Goal: Task Accomplishment & Management: Manage account settings

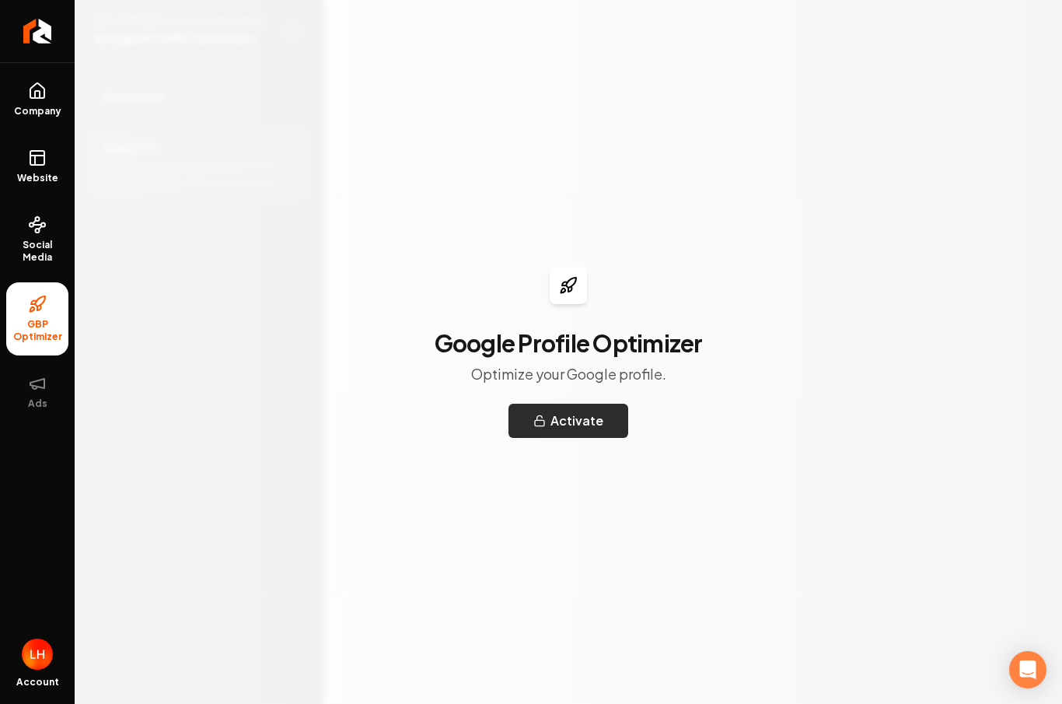
click at [583, 425] on button "Activate" at bounding box center [569, 421] width 120 height 34
click at [37, 104] on link "Company" at bounding box center [37, 99] width 62 height 61
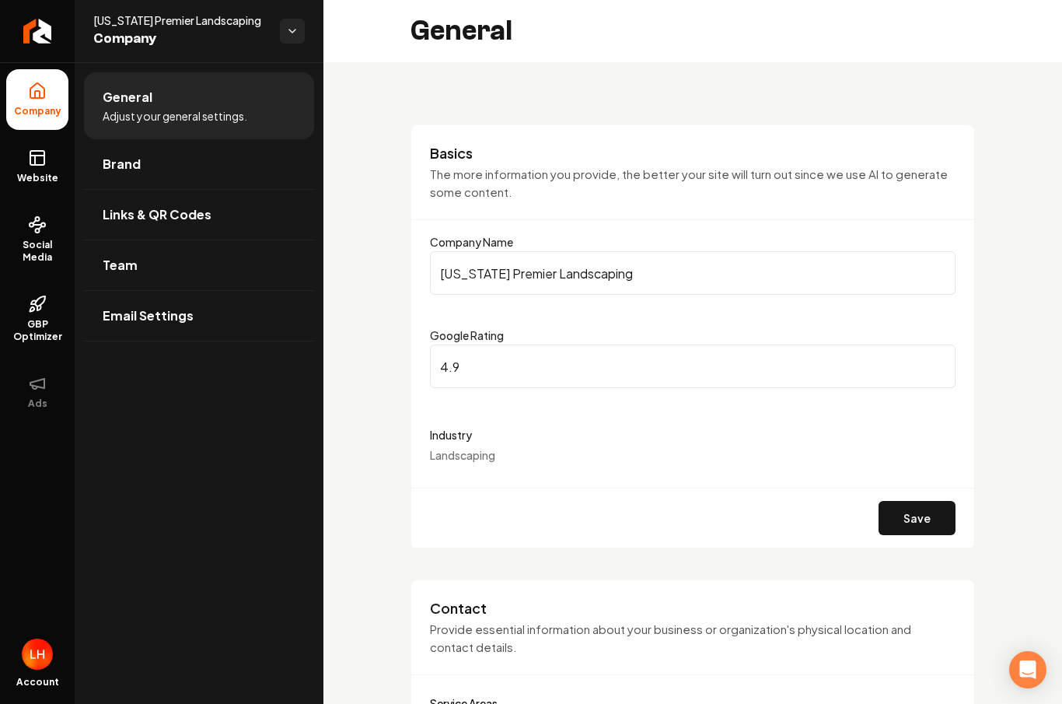
click at [482, 379] on input "4.9" at bounding box center [693, 367] width 526 height 44
type input "4"
type input "5"
click at [531, 456] on div "Industry Landscaping" at bounding box center [693, 443] width 526 height 37
click at [514, 363] on input "5" at bounding box center [693, 367] width 526 height 44
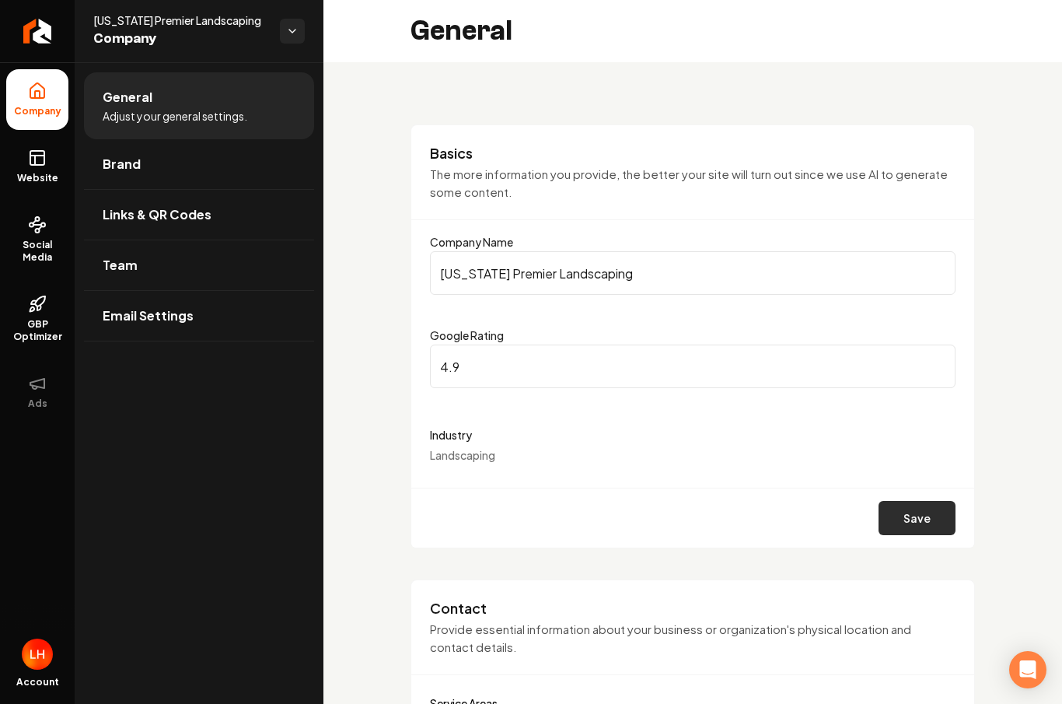
type input "4.9"
click at [901, 523] on button "Save" at bounding box center [917, 518] width 77 height 34
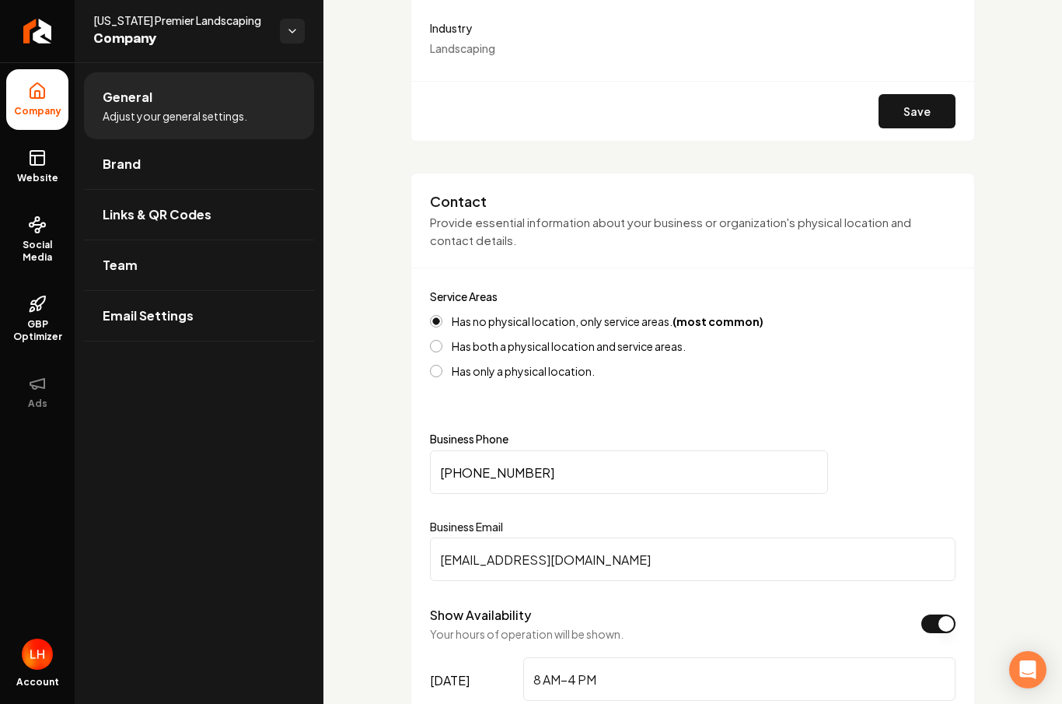
scroll to position [407, 0]
click at [702, 321] on strong "(most common)" at bounding box center [718, 321] width 91 height 14
click at [443, 321] on button "Has no physical location, only service areas. (most common)" at bounding box center [436, 321] width 12 height 12
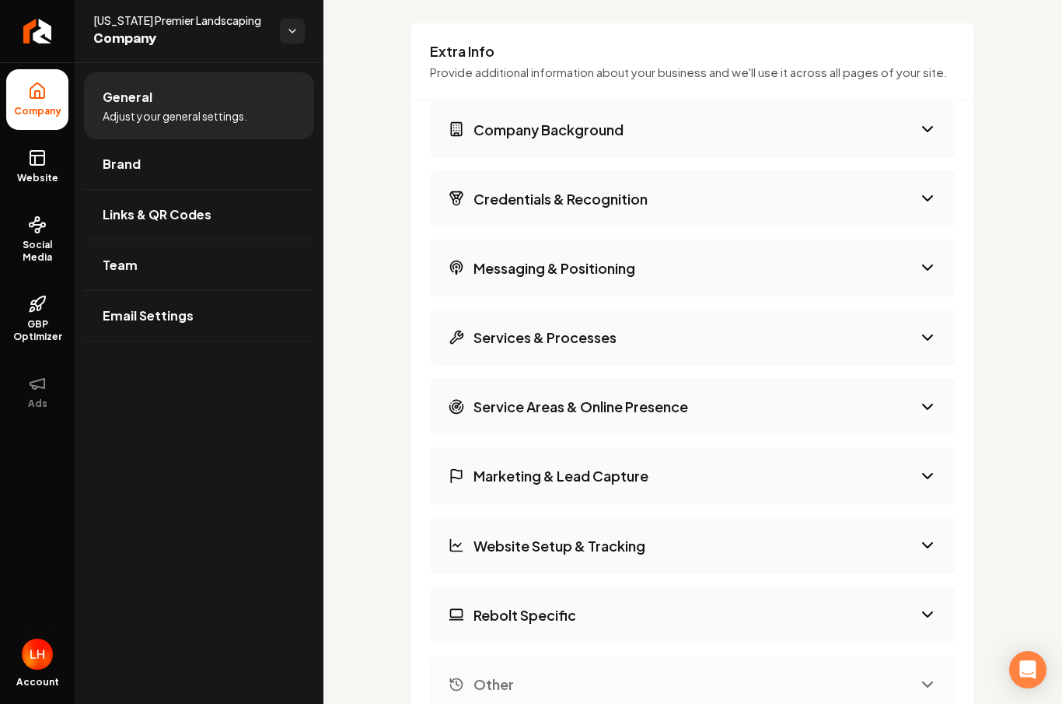
scroll to position [2453, 0]
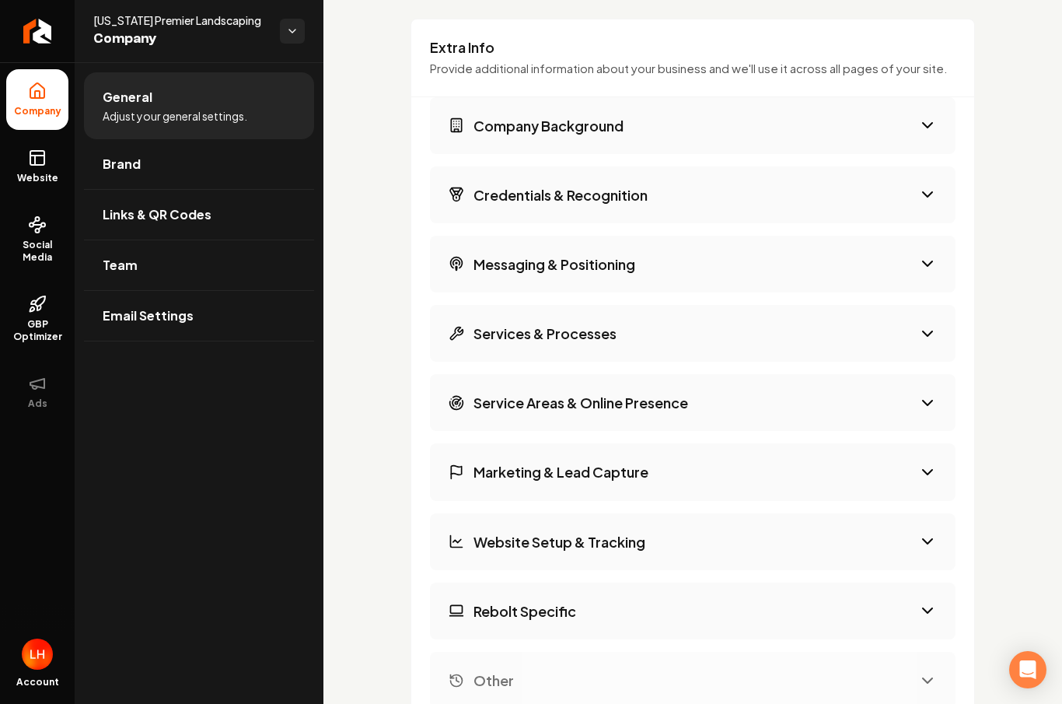
click at [670, 107] on button "Company Background" at bounding box center [693, 125] width 526 height 57
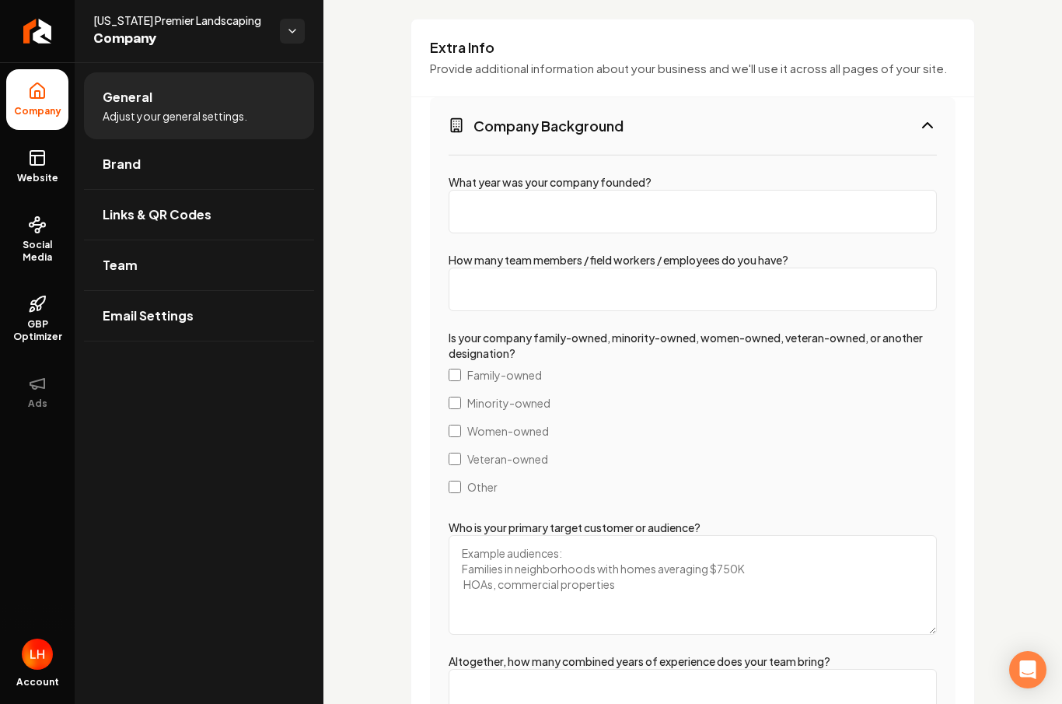
click at [504, 370] on span "Family-owned" at bounding box center [504, 375] width 75 height 16
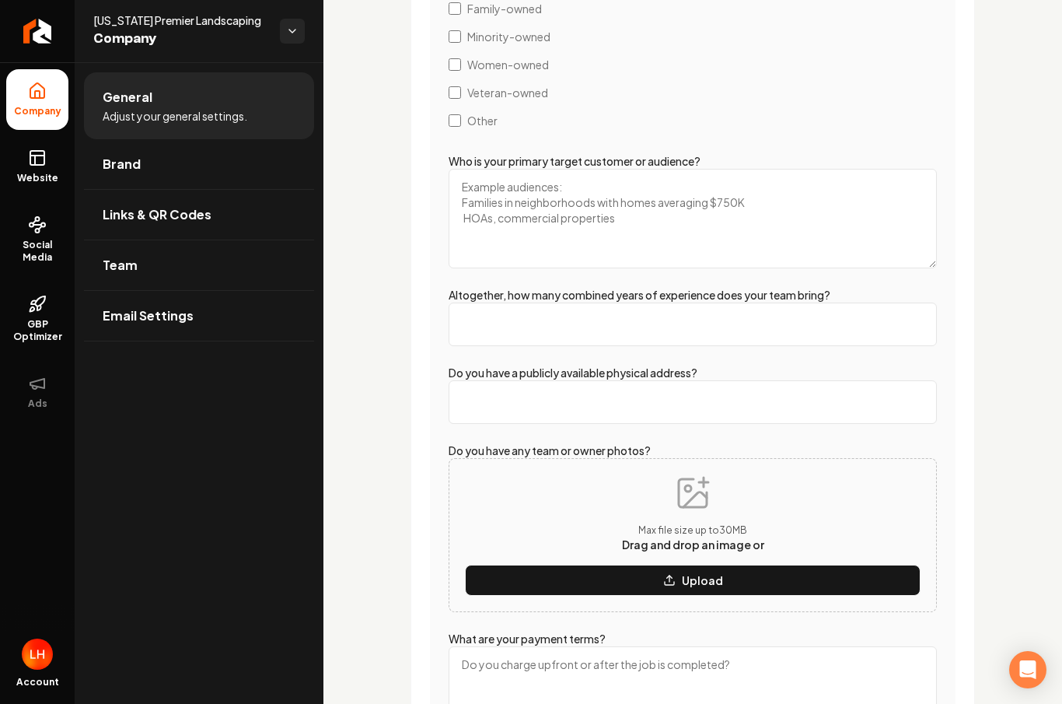
scroll to position [2820, 0]
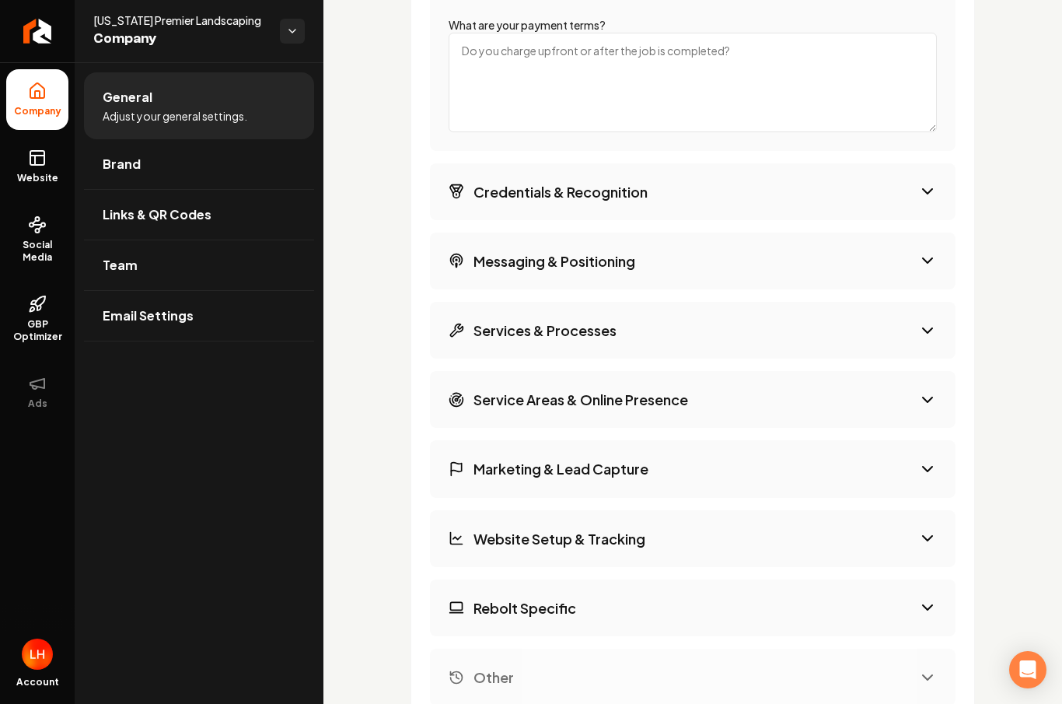
click at [672, 338] on button "Services & Processes" at bounding box center [693, 330] width 526 height 57
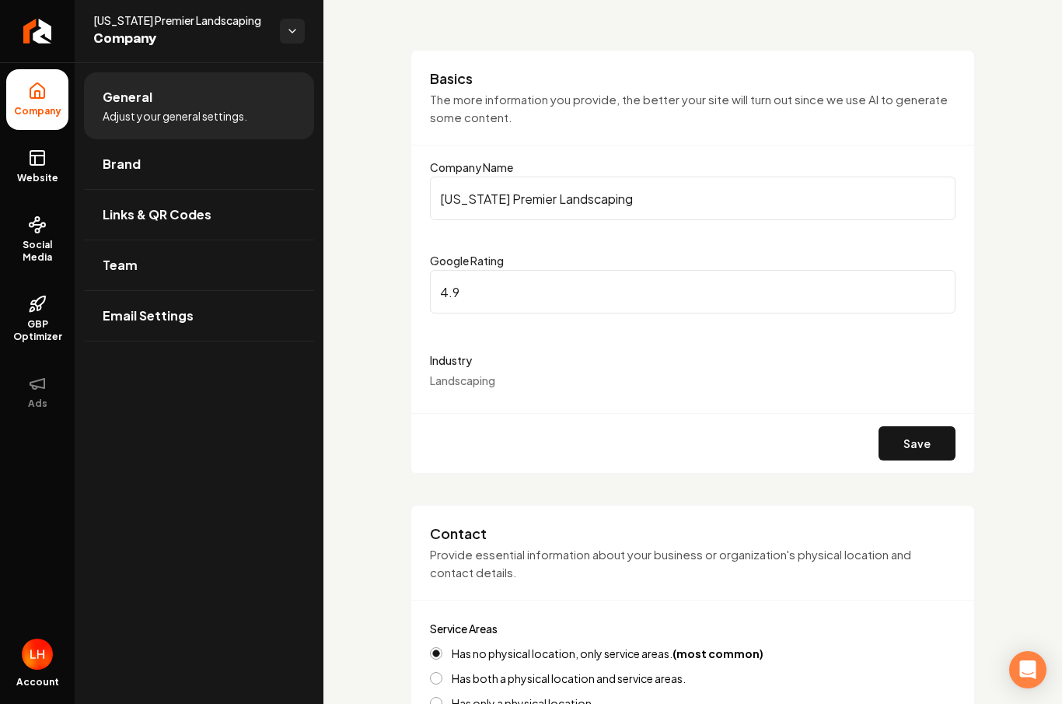
scroll to position [65, 0]
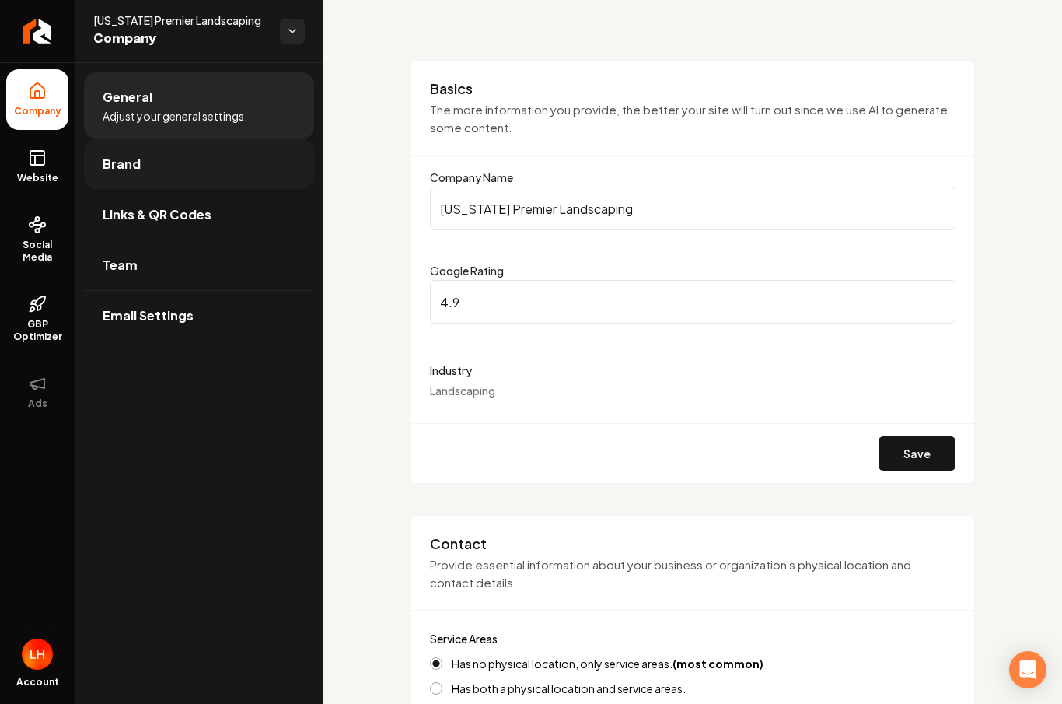
click at [211, 162] on link "Brand" at bounding box center [199, 164] width 230 height 50
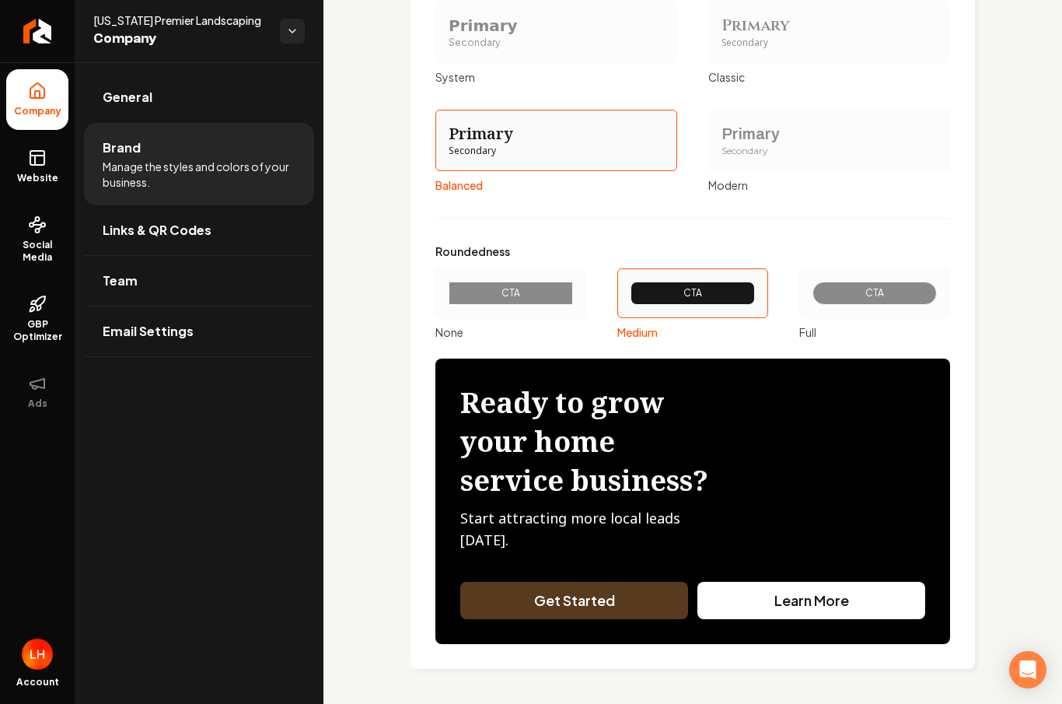
scroll to position [1720, 0]
click at [215, 276] on link "Team" at bounding box center [199, 281] width 230 height 50
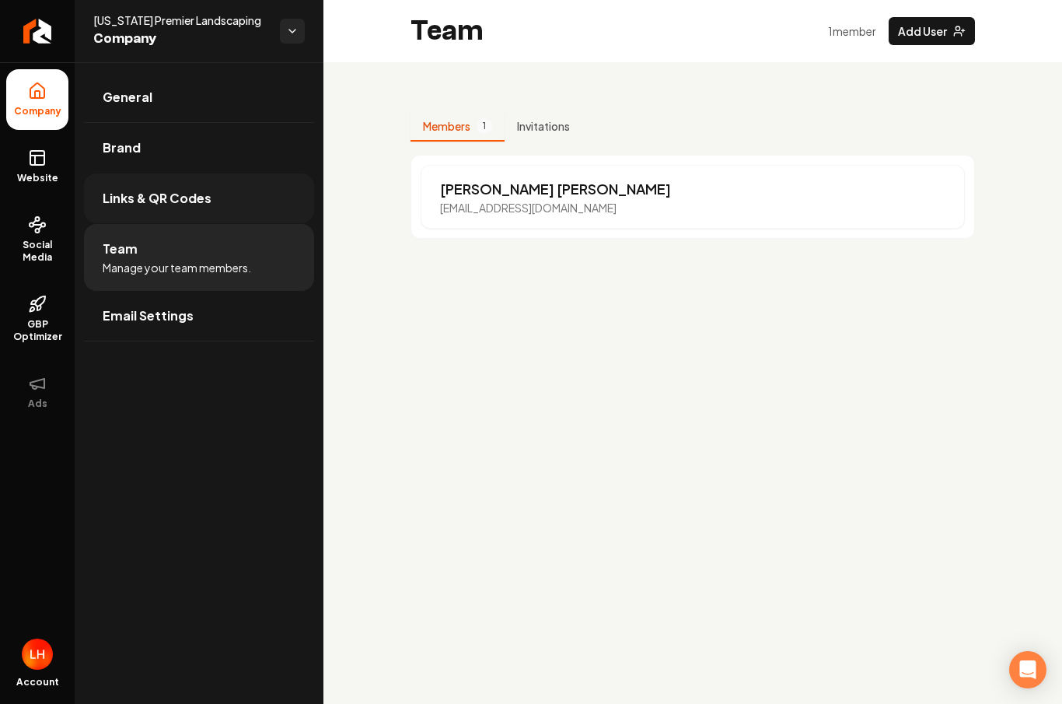
click at [234, 210] on link "Links & QR Codes" at bounding box center [199, 198] width 230 height 50
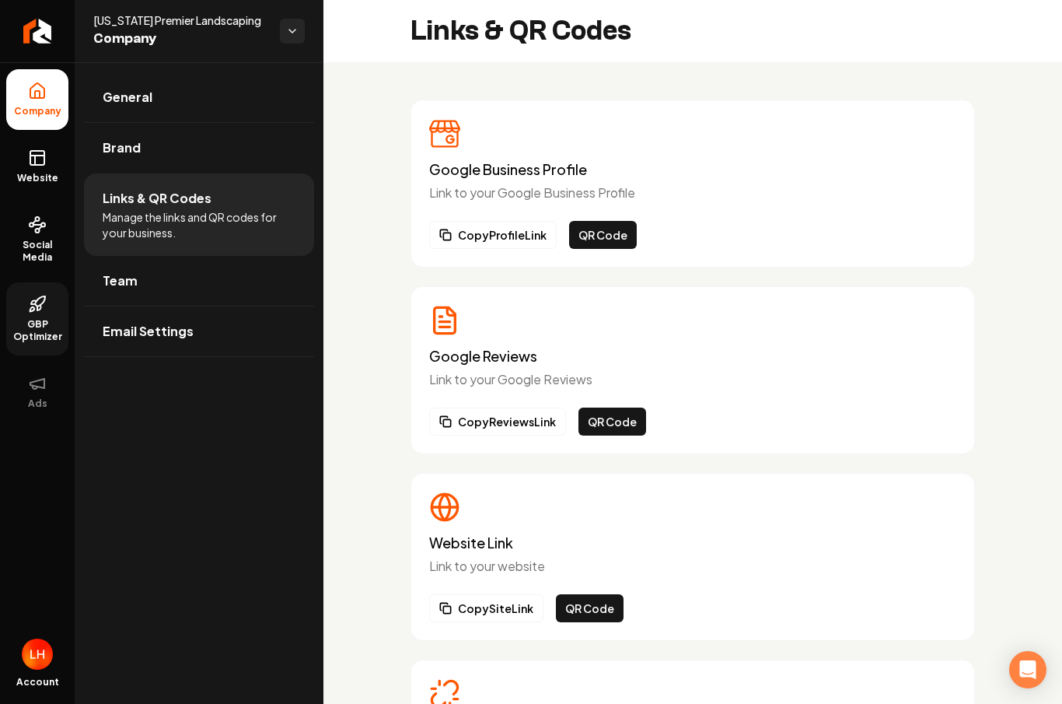
click at [35, 339] on span "GBP Optimizer" at bounding box center [37, 330] width 62 height 25
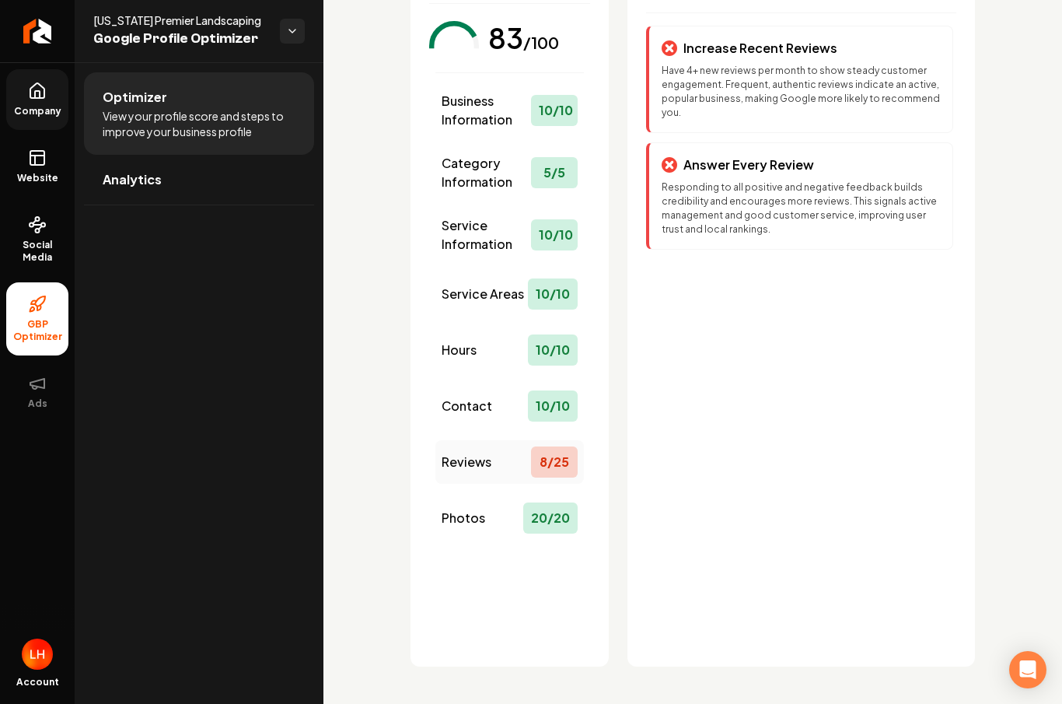
click at [493, 460] on div "Reviews 8 / 25" at bounding box center [510, 462] width 149 height 44
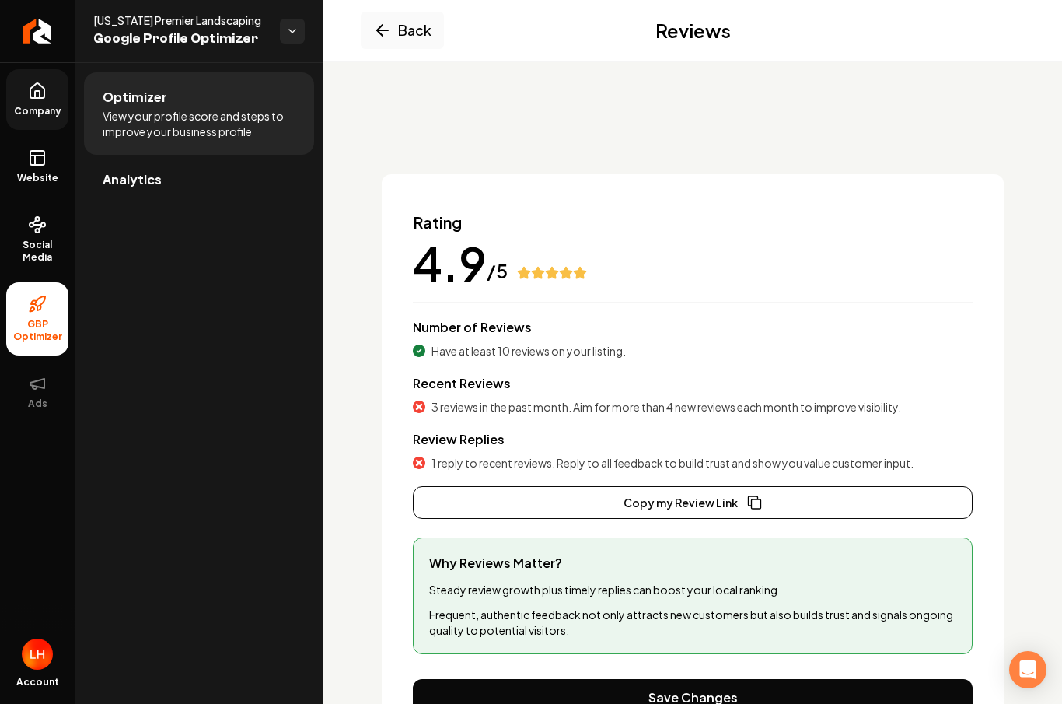
click at [398, 26] on button "Back" at bounding box center [402, 30] width 83 height 37
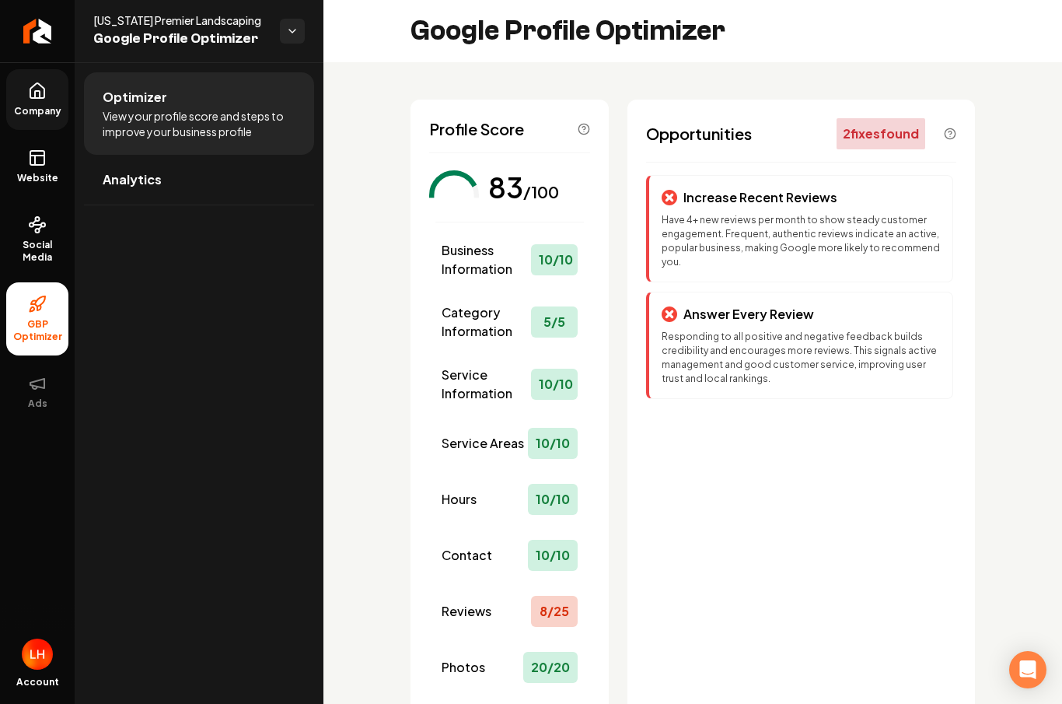
click at [29, 82] on icon at bounding box center [37, 91] width 19 height 19
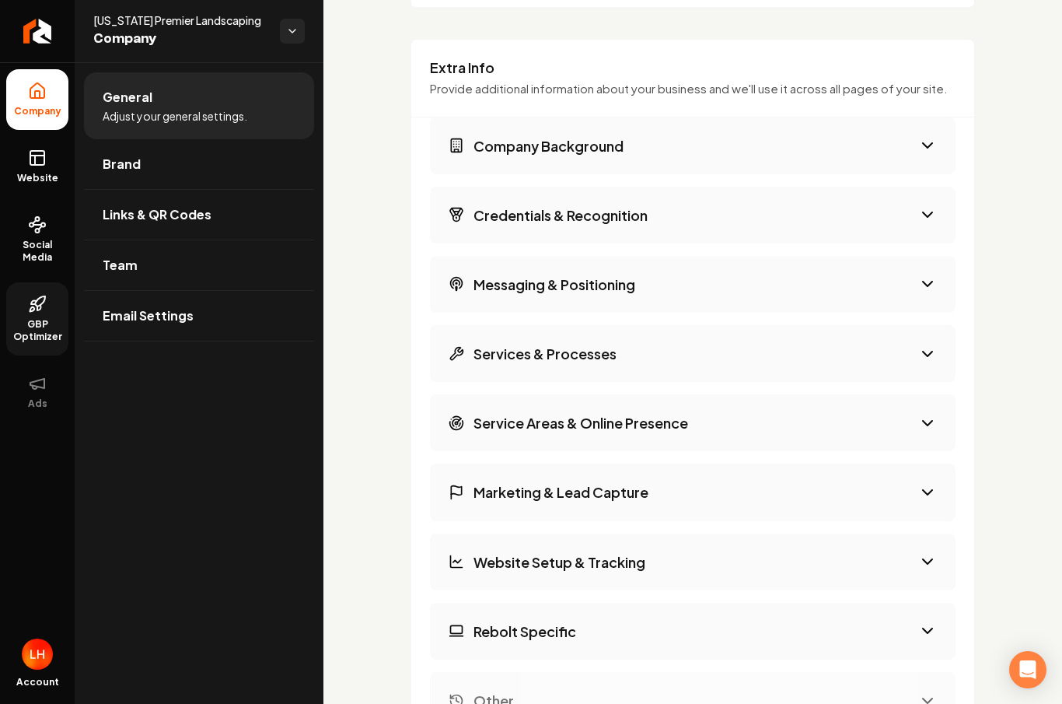
scroll to position [2448, 0]
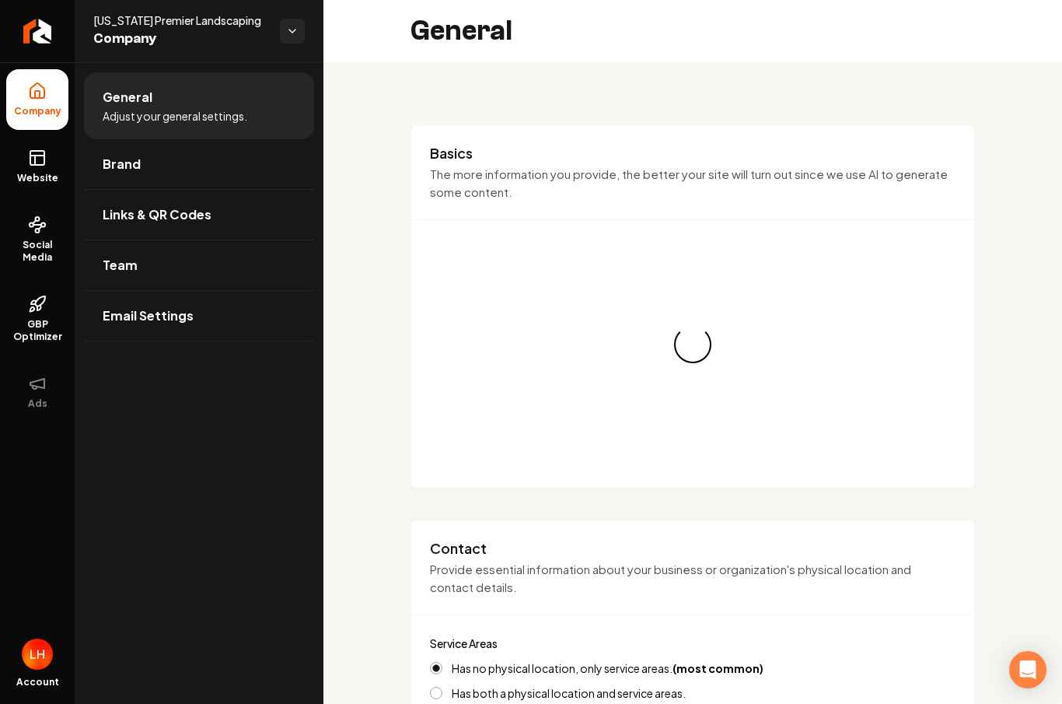
type input "[PHONE_NUMBER]"
type input "[EMAIL_ADDRESS][DOMAIN_NAME]"
